Goal: Task Accomplishment & Management: Use online tool/utility

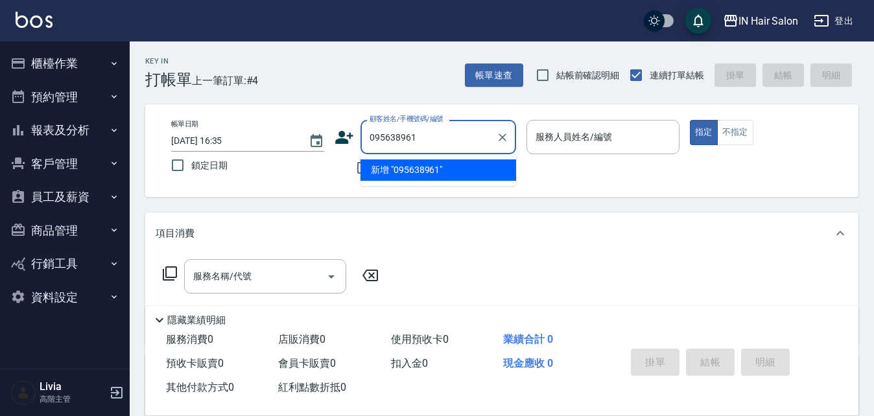
type input "0956389613"
click at [505, 139] on icon "Clear" at bounding box center [502, 137] width 13 height 13
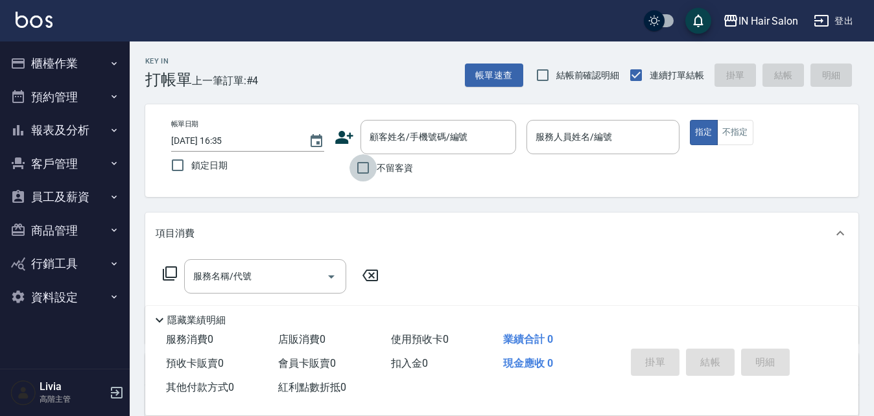
drag, startPoint x: 366, startPoint y: 167, endPoint x: 421, endPoint y: 159, distance: 55.1
click at [366, 167] on input "不留客資" at bounding box center [363, 167] width 27 height 27
checkbox input "true"
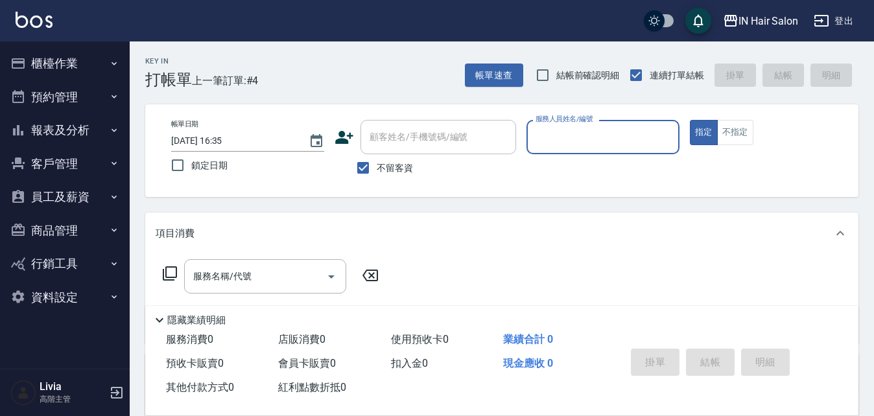
click at [577, 134] on input "服務人員姓名/編號" at bounding box center [602, 137] width 141 height 23
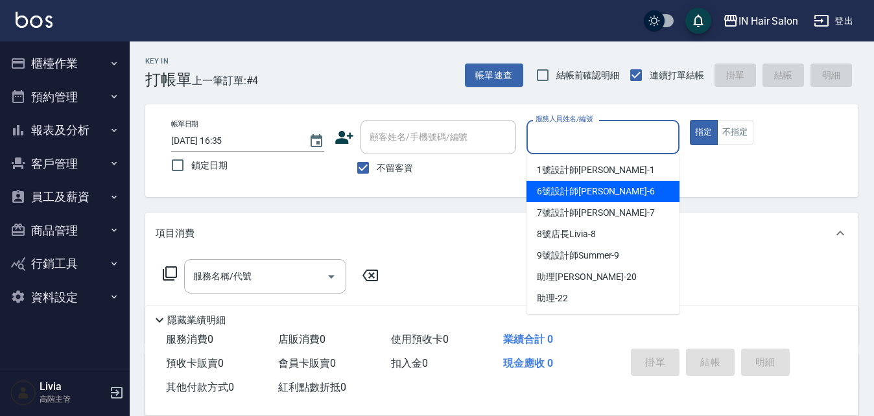
click at [555, 191] on span "6號設計師[PERSON_NAME] -6" at bounding box center [596, 192] width 118 height 14
type input "6號設計師[PERSON_NAME]-6"
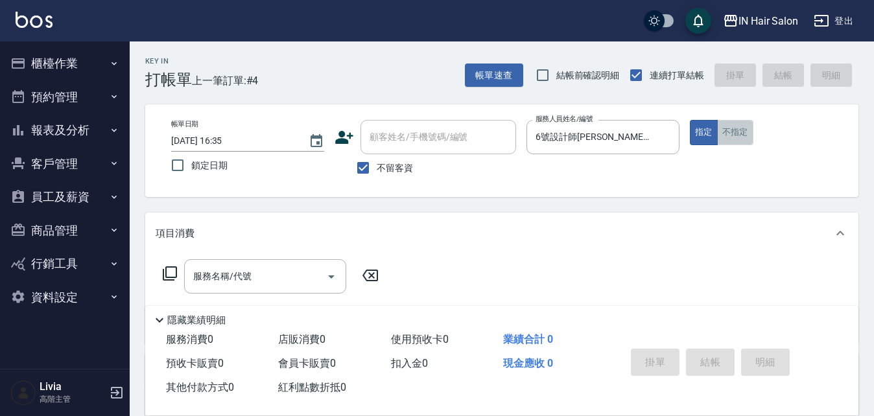
drag, startPoint x: 738, startPoint y: 136, endPoint x: 469, endPoint y: 213, distance: 280.2
click at [737, 136] on button "不指定" at bounding box center [735, 132] width 36 height 25
click at [171, 271] on icon at bounding box center [170, 274] width 16 height 16
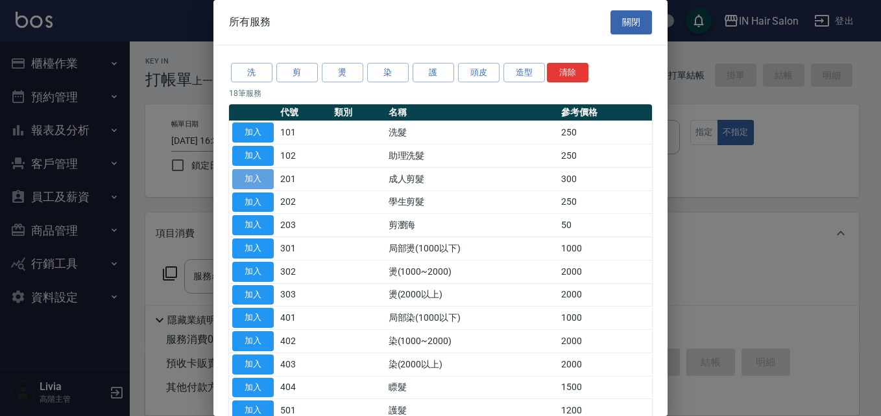
click at [256, 179] on button "加入" at bounding box center [253, 179] width 42 height 20
type input "成人剪髮(201)"
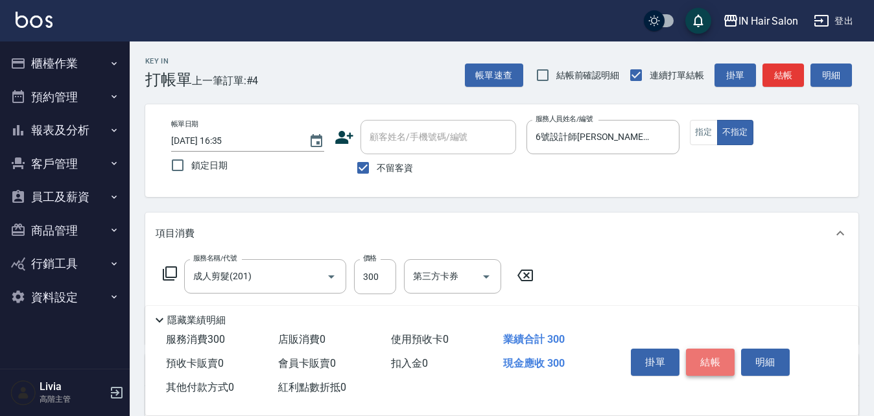
click at [706, 359] on button "結帳" at bounding box center [710, 362] width 49 height 27
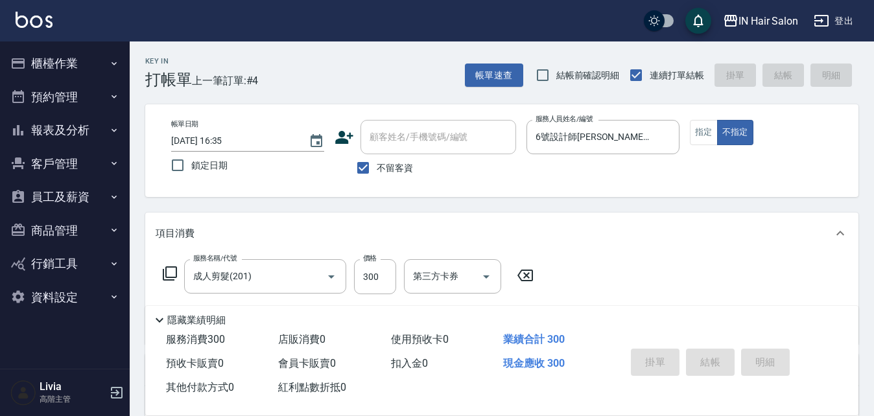
type input "[DATE] 18:29"
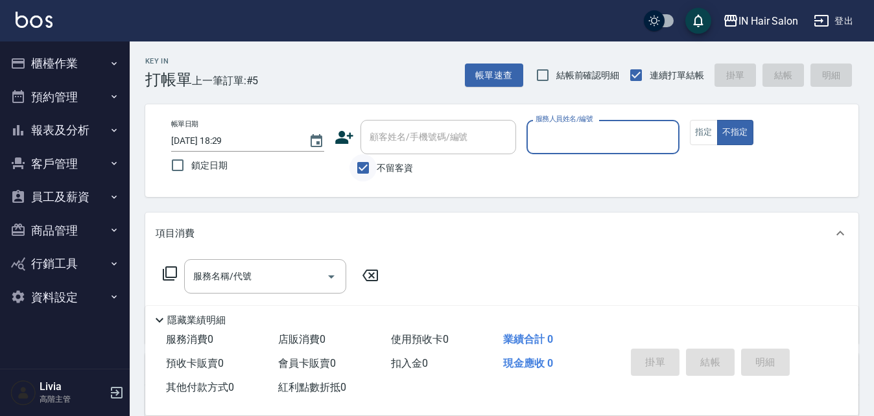
click at [364, 165] on input "不留客資" at bounding box center [363, 167] width 27 height 27
checkbox input "false"
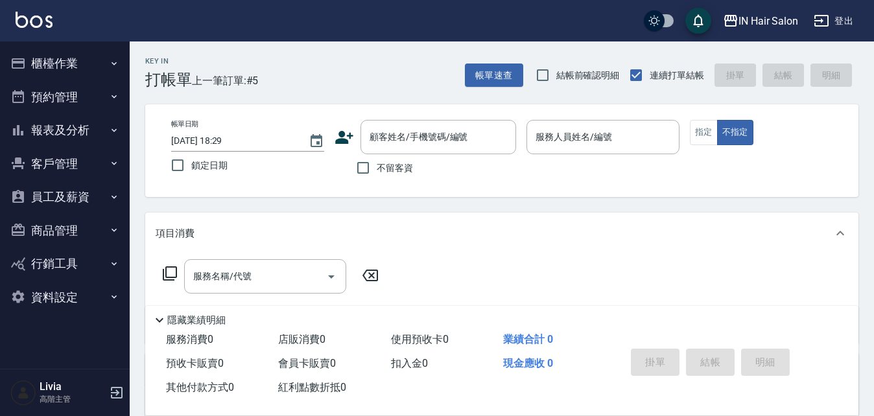
click at [68, 132] on button "報表及分析" at bounding box center [64, 130] width 119 height 34
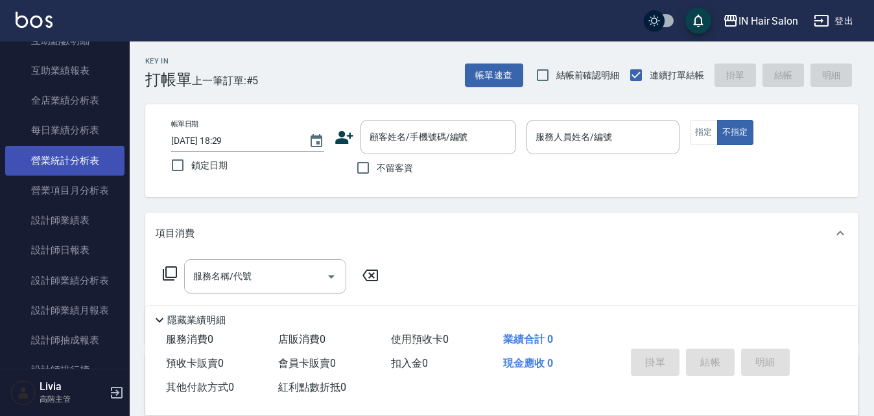
scroll to position [389, 0]
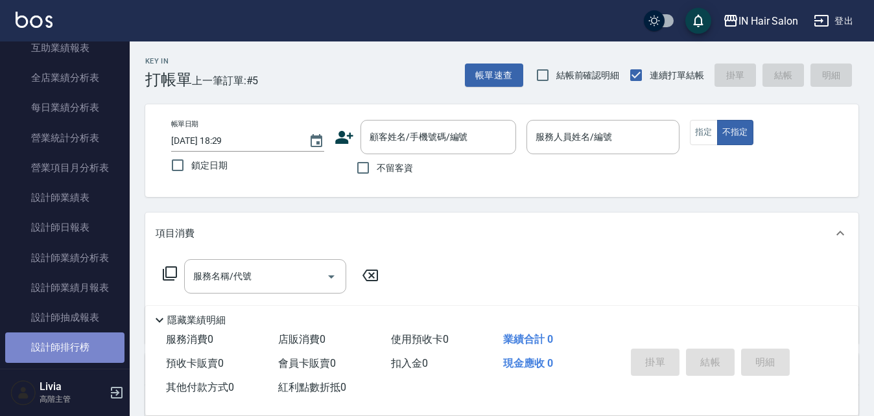
click at [80, 346] on link "設計師排行榜" at bounding box center [64, 348] width 119 height 30
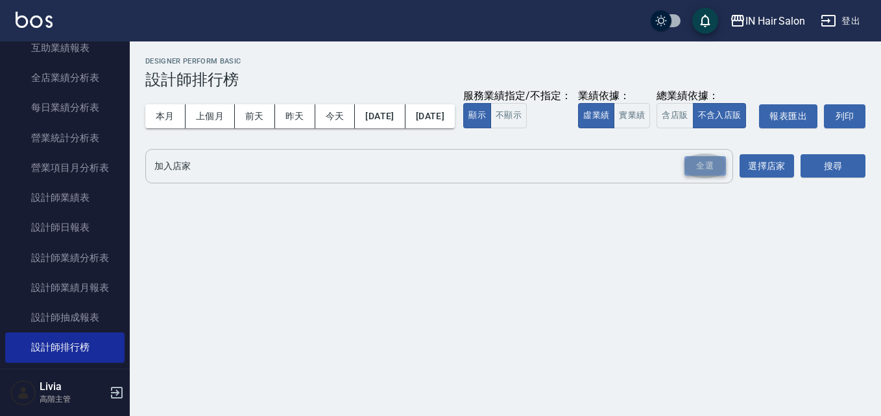
drag, startPoint x: 693, startPoint y: 189, endPoint x: 684, endPoint y: 194, distance: 9.9
click at [691, 176] on div "全選" at bounding box center [705, 166] width 42 height 20
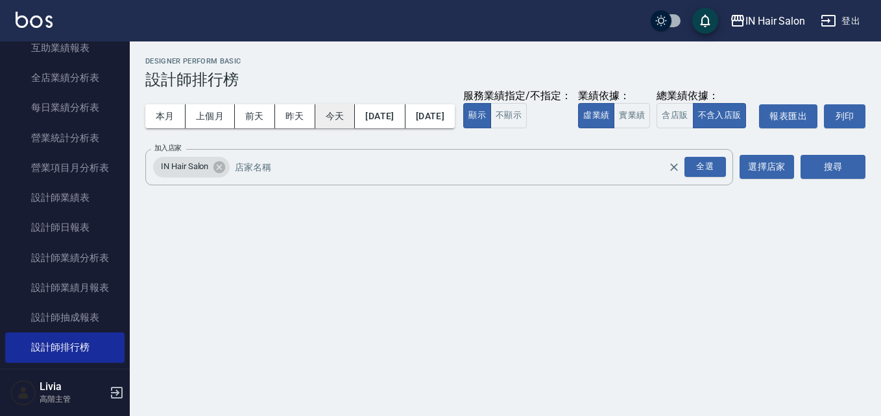
click at [337, 113] on button "今天" at bounding box center [335, 116] width 40 height 24
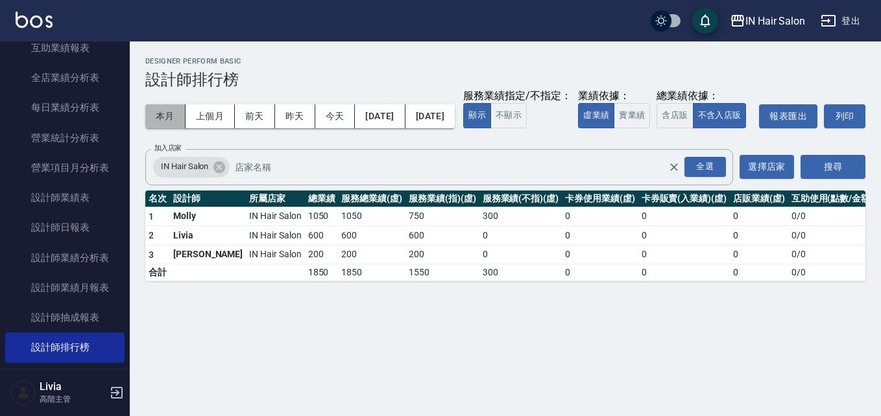
click at [167, 113] on button "本月" at bounding box center [165, 116] width 40 height 24
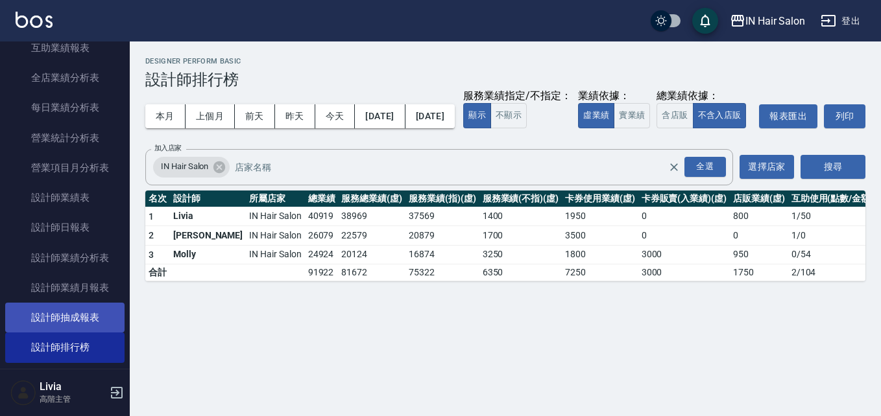
click at [92, 311] on link "設計師抽成報表" at bounding box center [64, 318] width 119 height 30
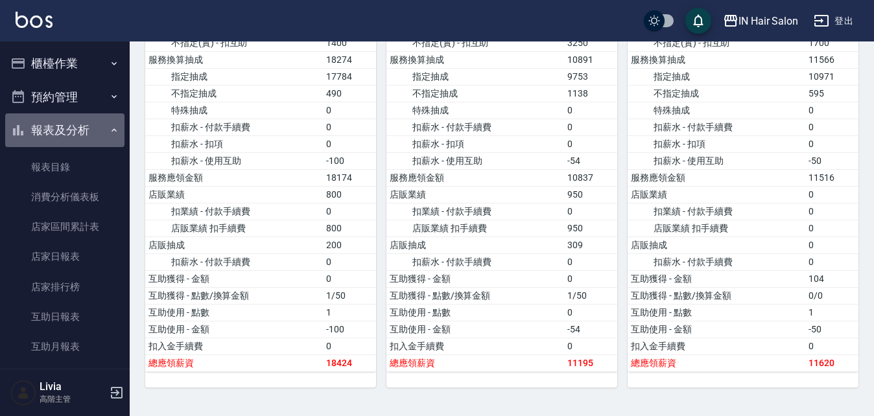
drag, startPoint x: 108, startPoint y: 132, endPoint x: 93, endPoint y: 71, distance: 63.2
click at [109, 131] on icon "button" at bounding box center [114, 130] width 10 height 10
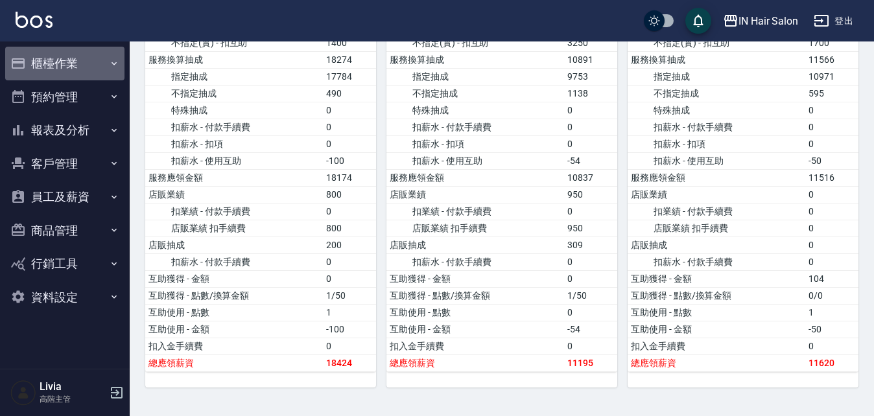
click at [75, 59] on button "櫃檯作業" at bounding box center [64, 64] width 119 height 34
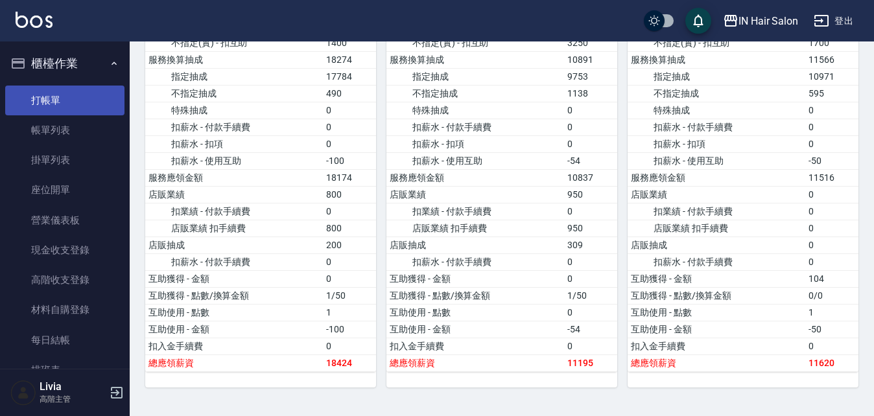
click at [62, 97] on link "打帳單" at bounding box center [64, 101] width 119 height 30
